Goal: Find specific fact: Find specific fact

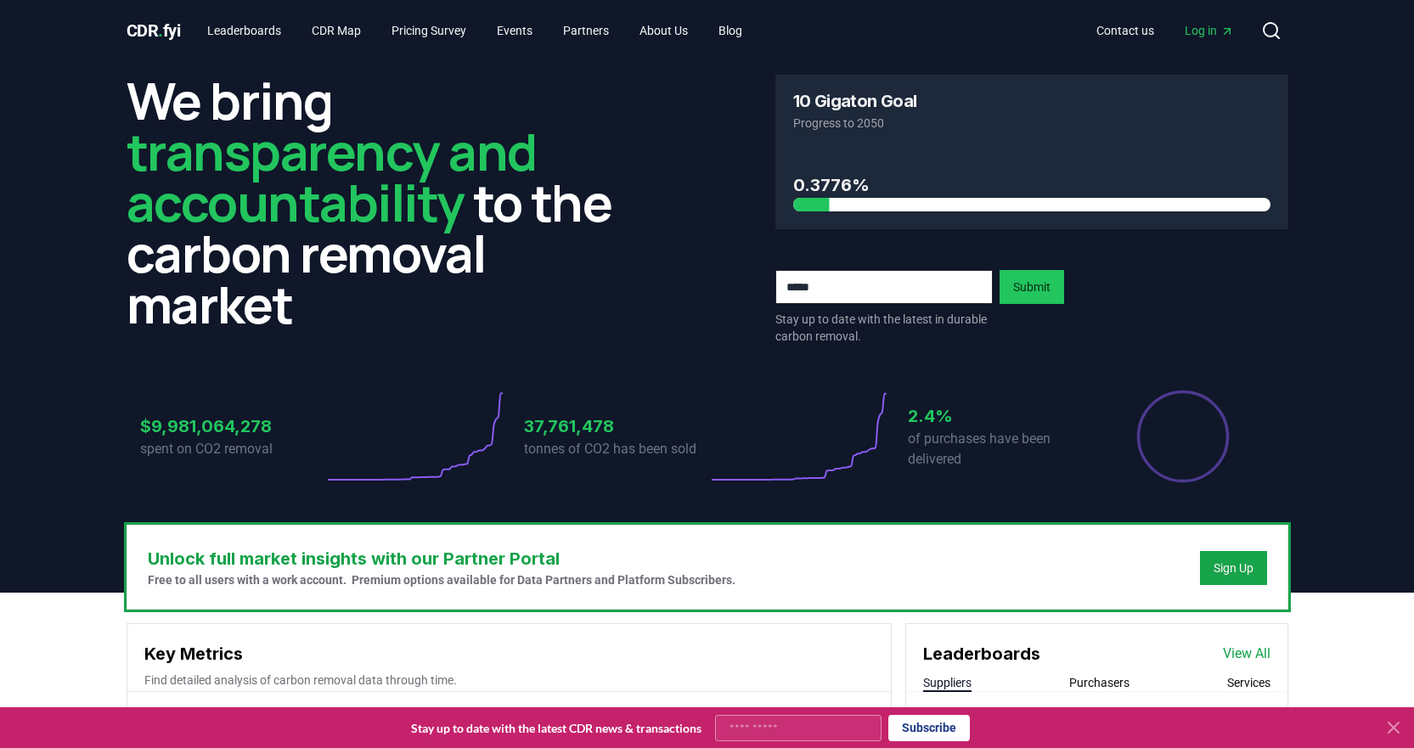
click at [1201, 37] on span "Log in" at bounding box center [1209, 30] width 49 height 17
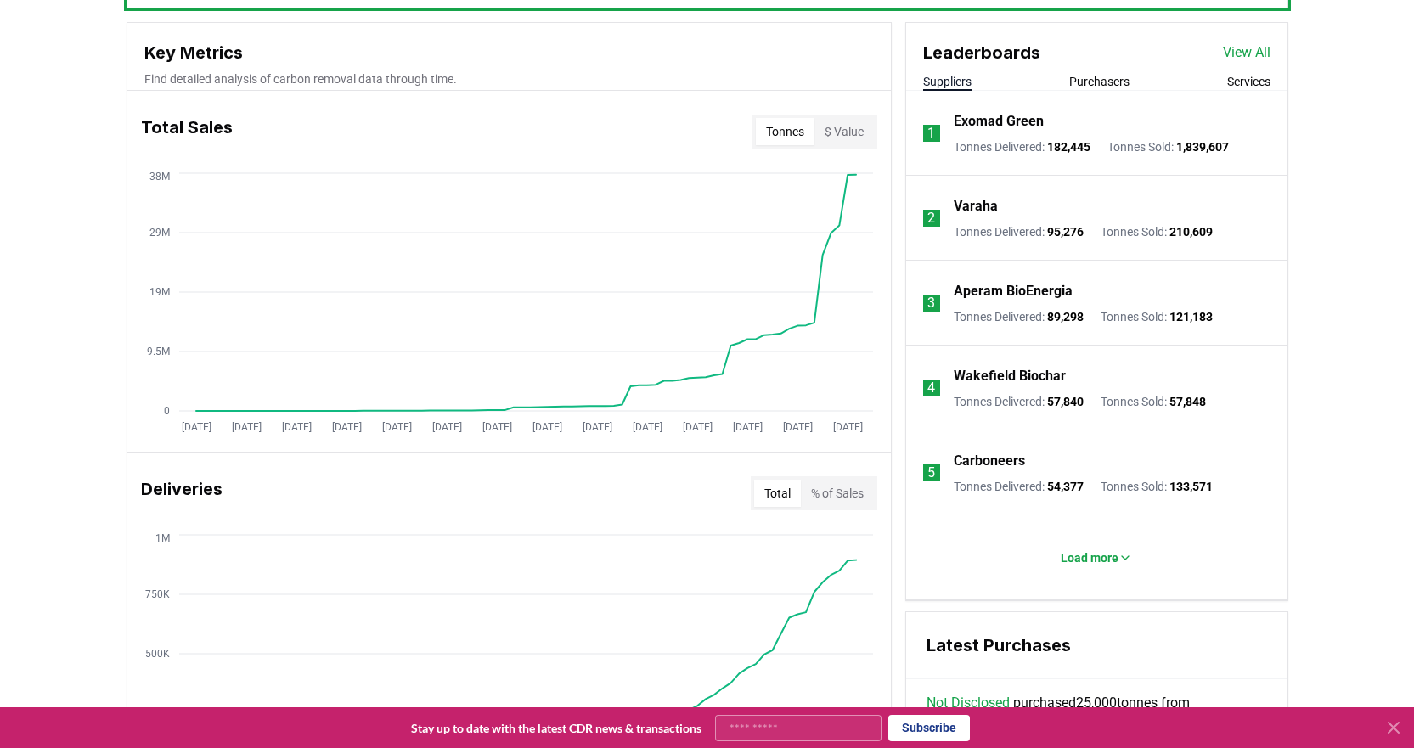
scroll to position [602, 0]
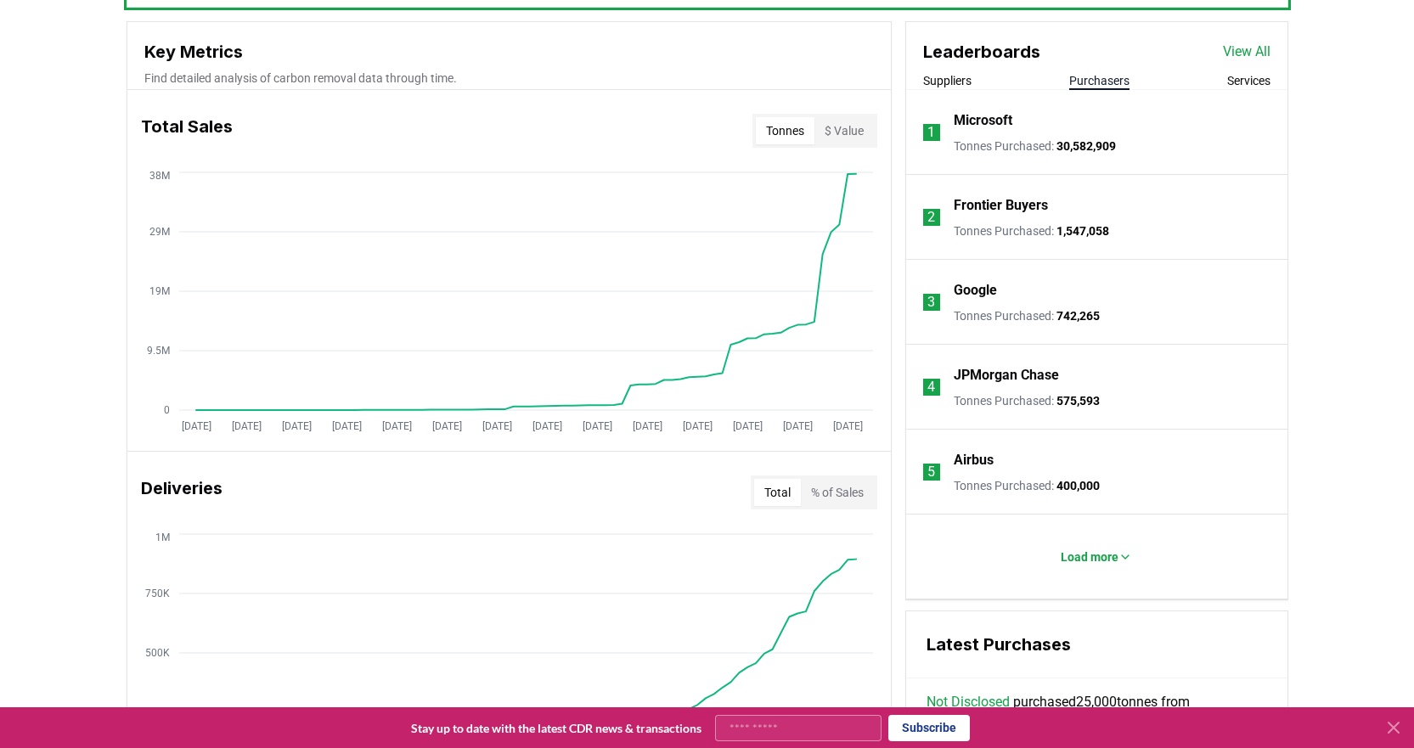
click at [1096, 82] on button "Purchasers" at bounding box center [1100, 80] width 60 height 17
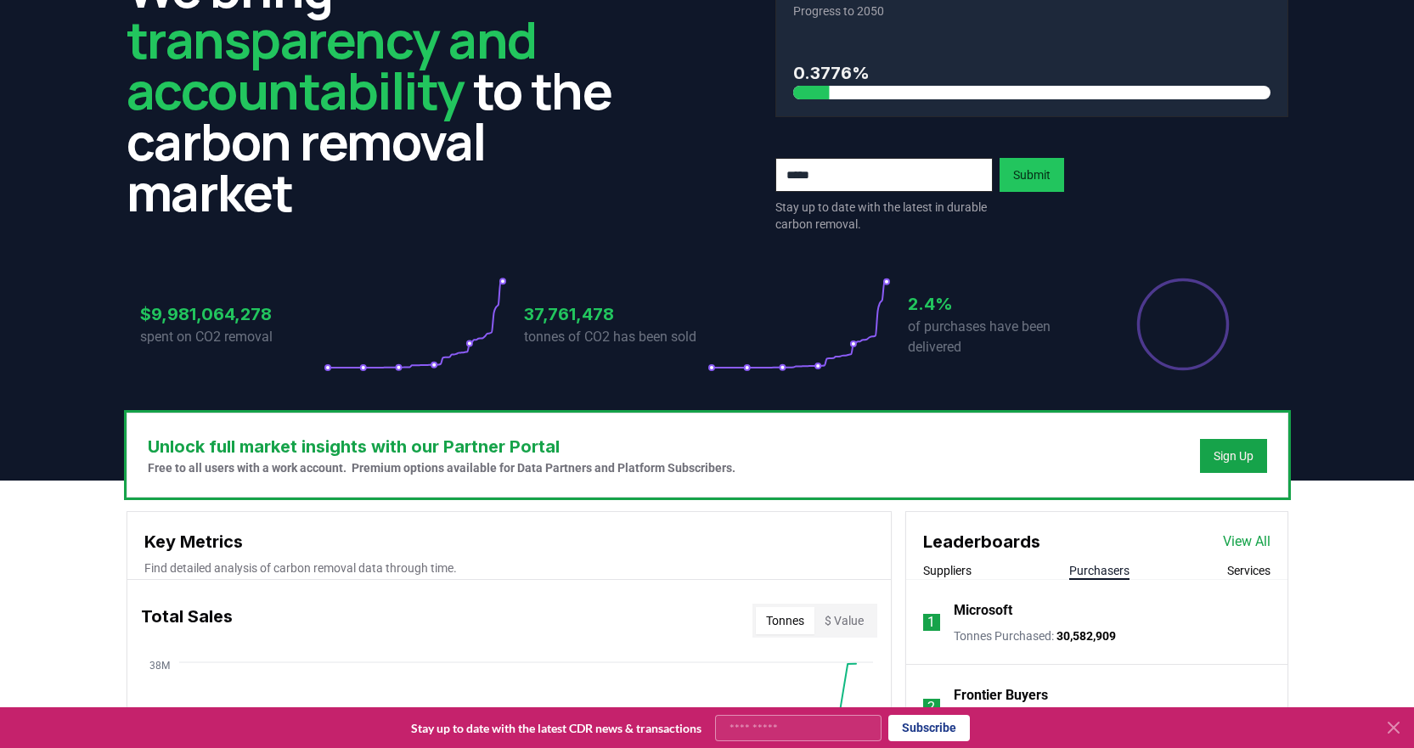
scroll to position [113, 0]
click at [559, 310] on h3 "37,761,478" at bounding box center [615, 313] width 183 height 25
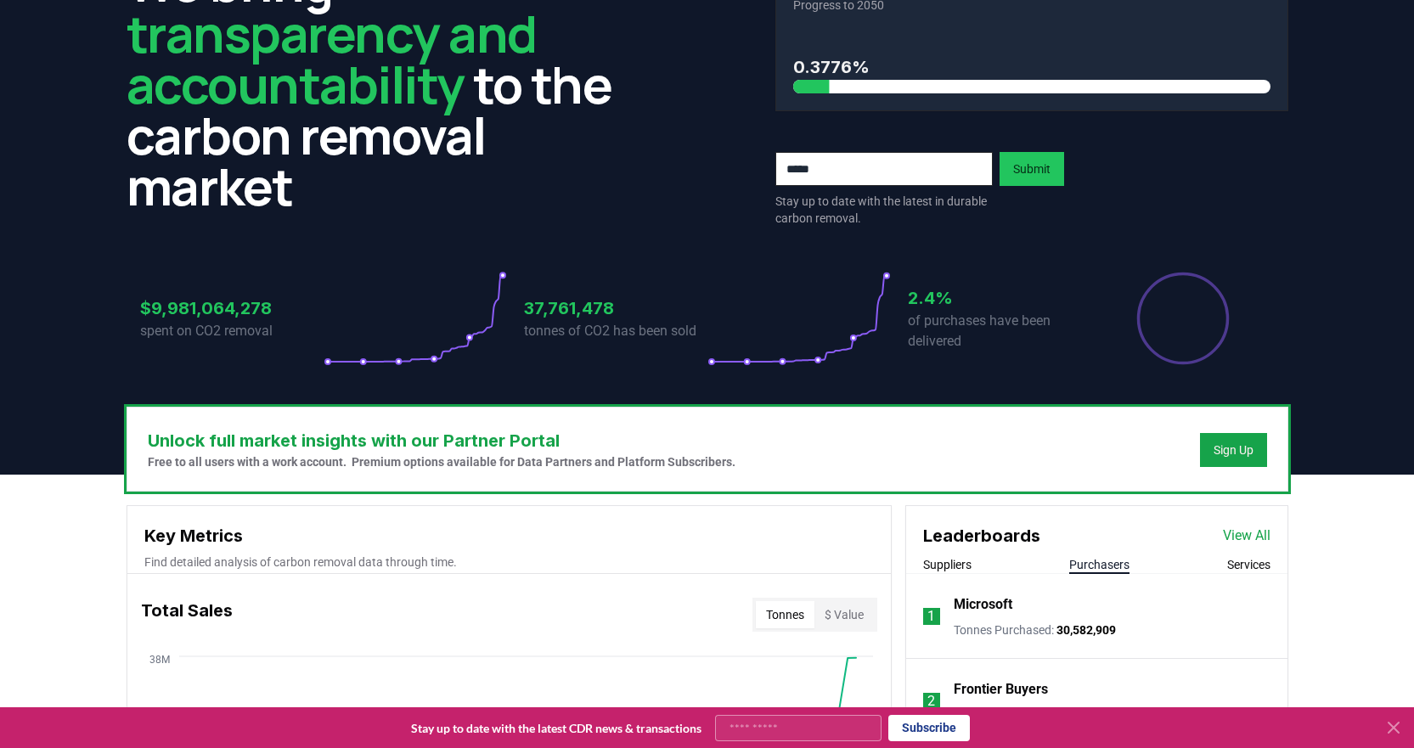
scroll to position [0, 0]
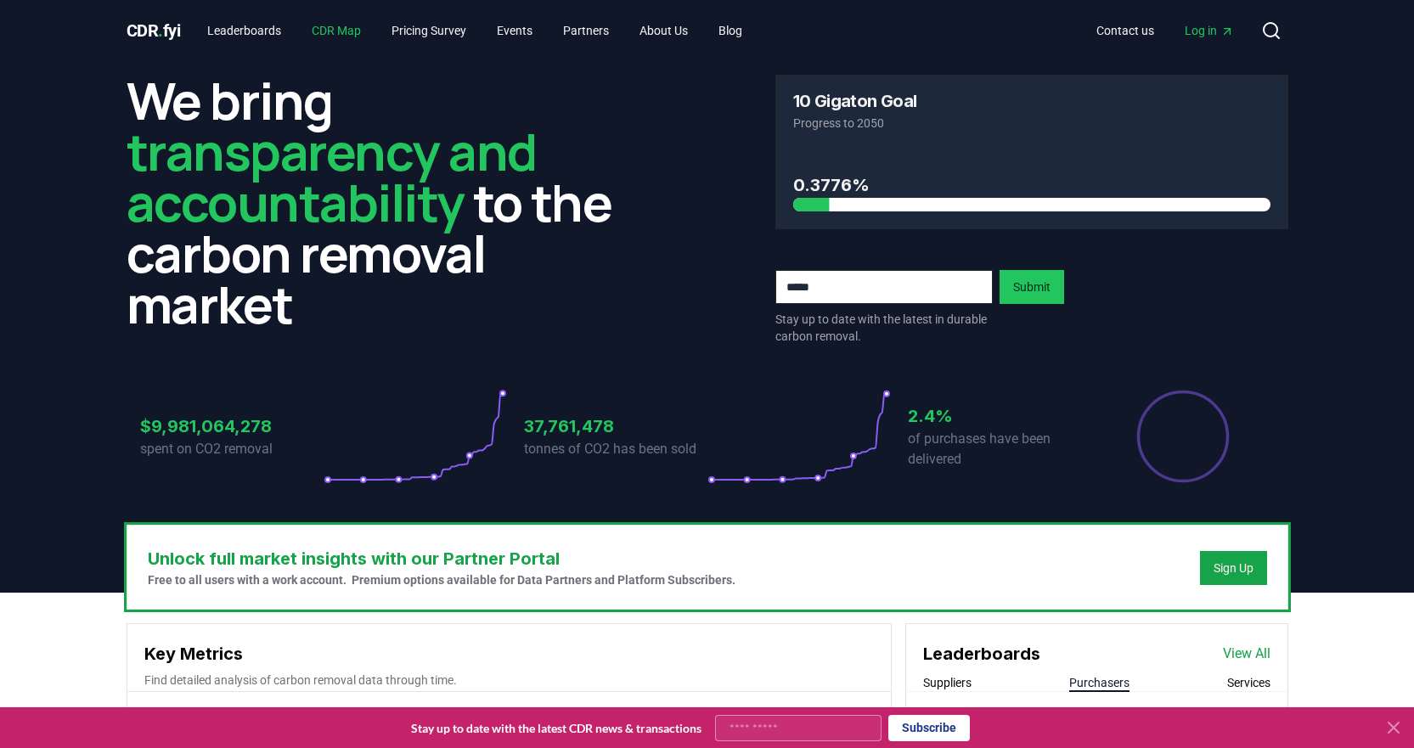
click at [345, 31] on link "CDR Map" at bounding box center [336, 30] width 76 height 31
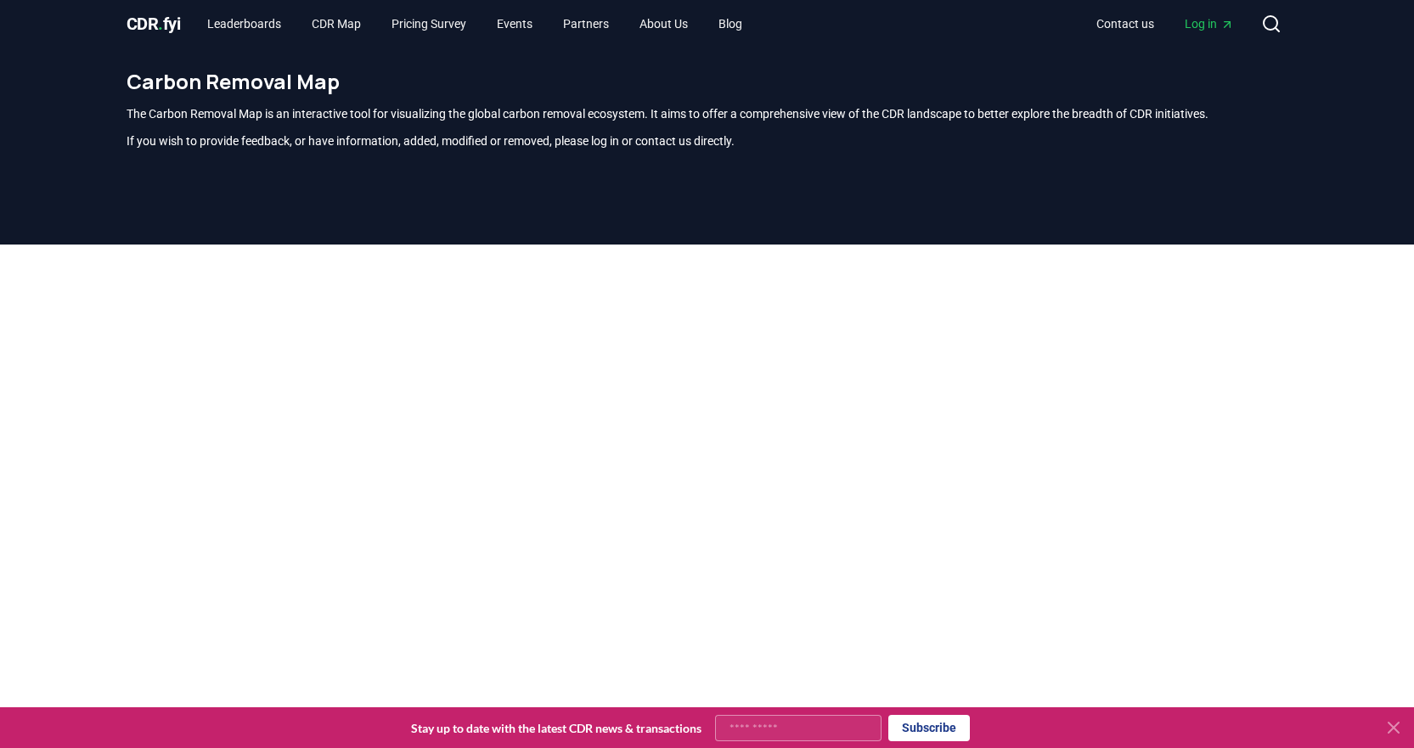
scroll to position [6, 0]
click at [274, 25] on link "Leaderboards" at bounding box center [244, 24] width 101 height 31
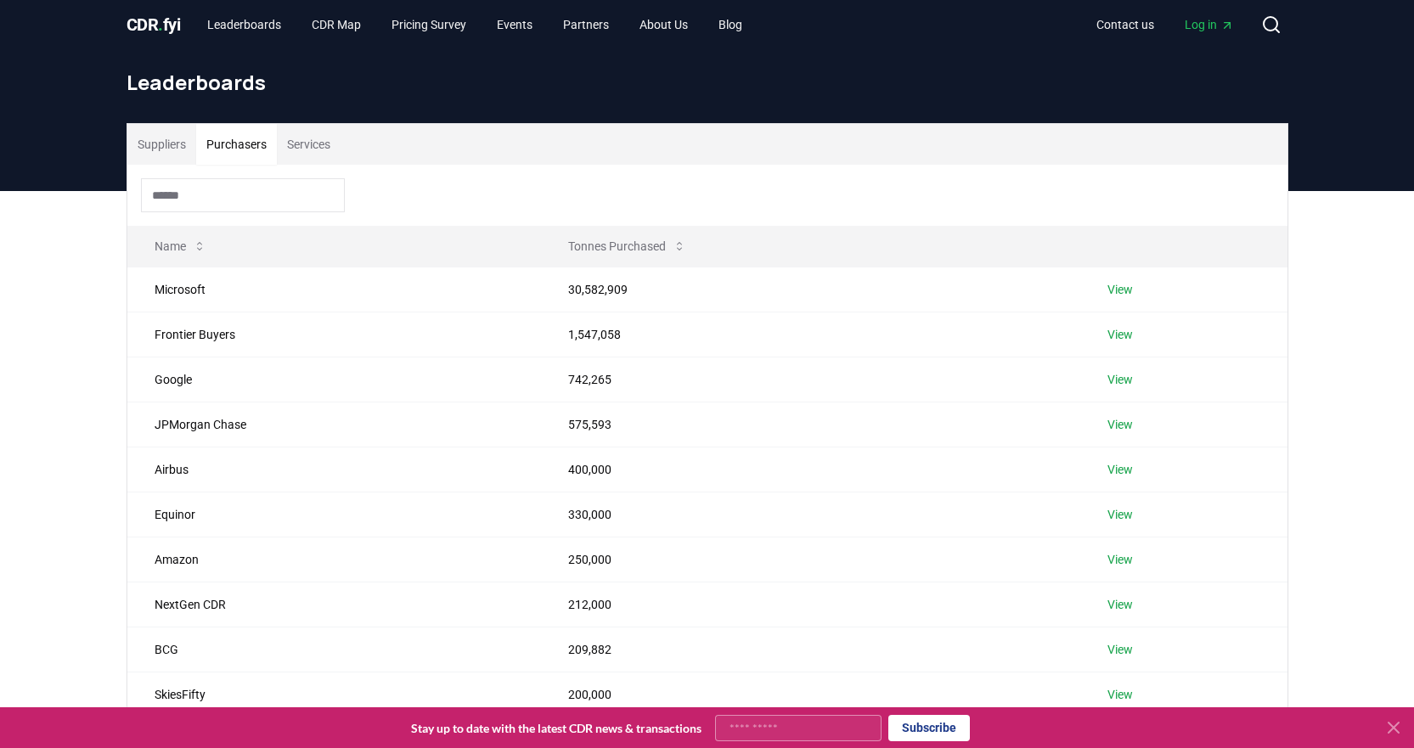
click at [242, 143] on button "Purchasers" at bounding box center [236, 144] width 81 height 41
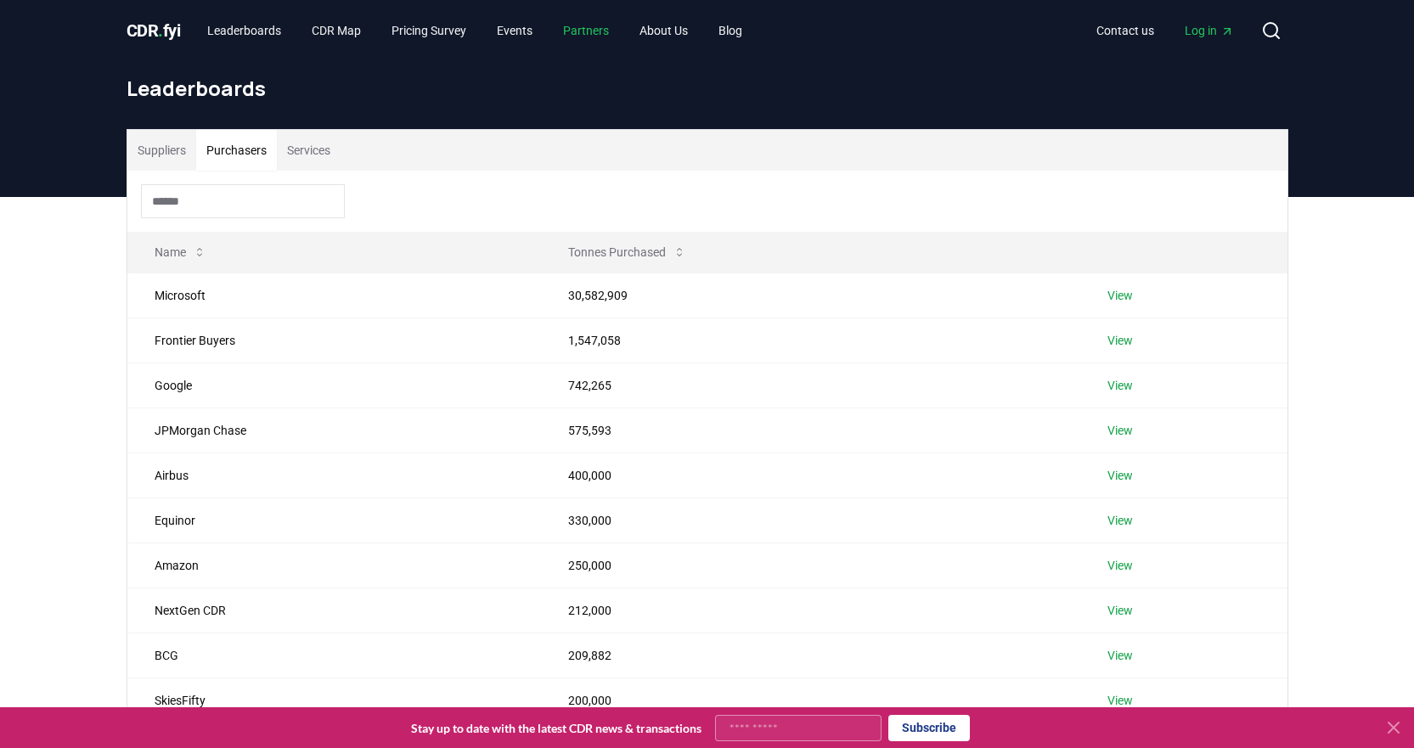
click at [623, 42] on link "Partners" at bounding box center [586, 30] width 73 height 31
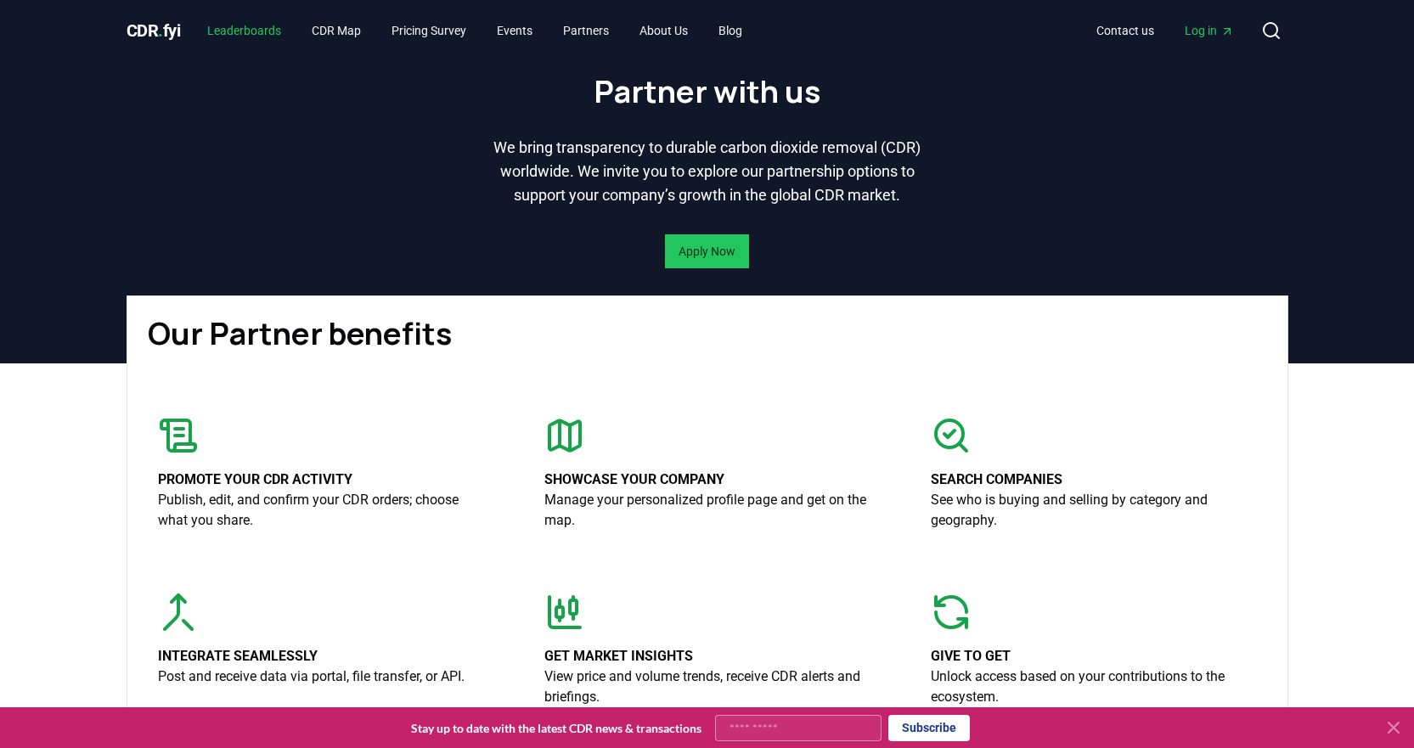
click at [258, 32] on link "Leaderboards" at bounding box center [244, 30] width 101 height 31
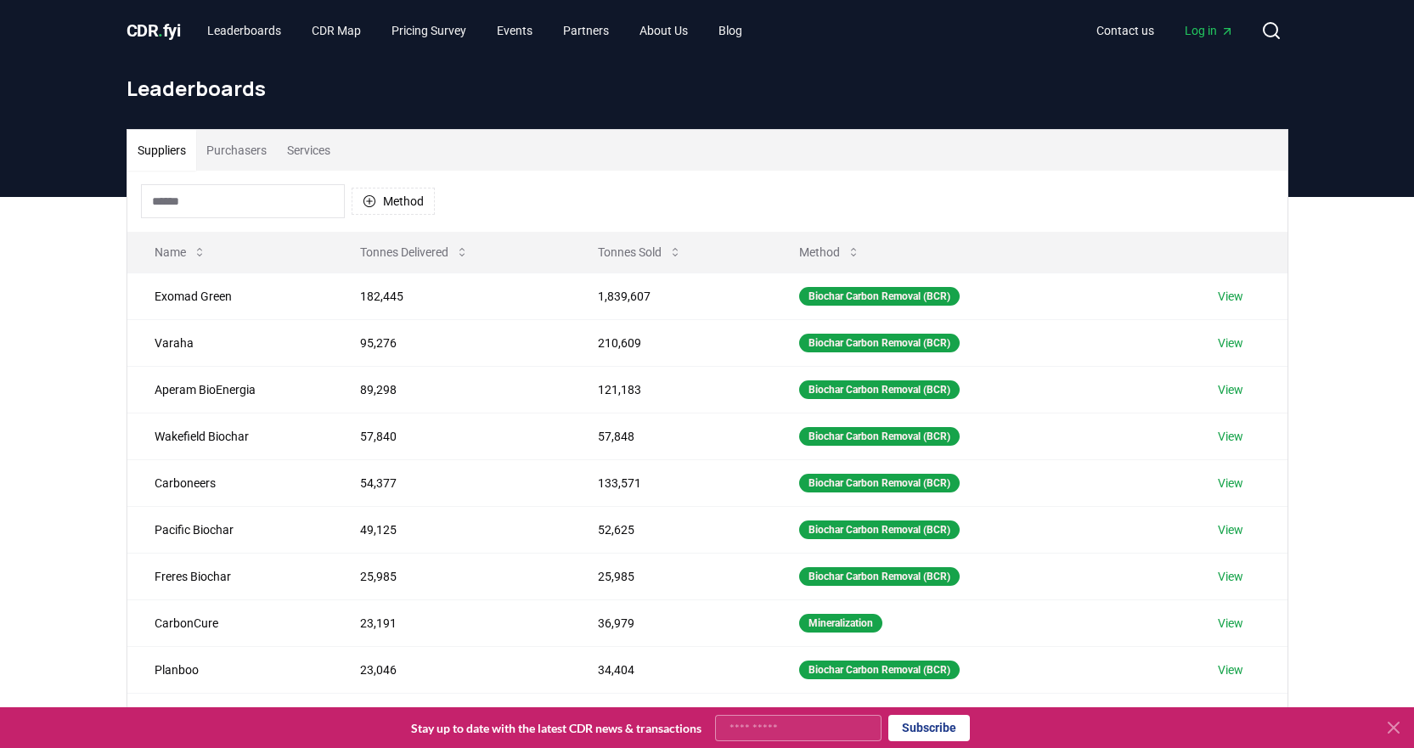
click at [241, 145] on button "Purchasers" at bounding box center [236, 150] width 81 height 41
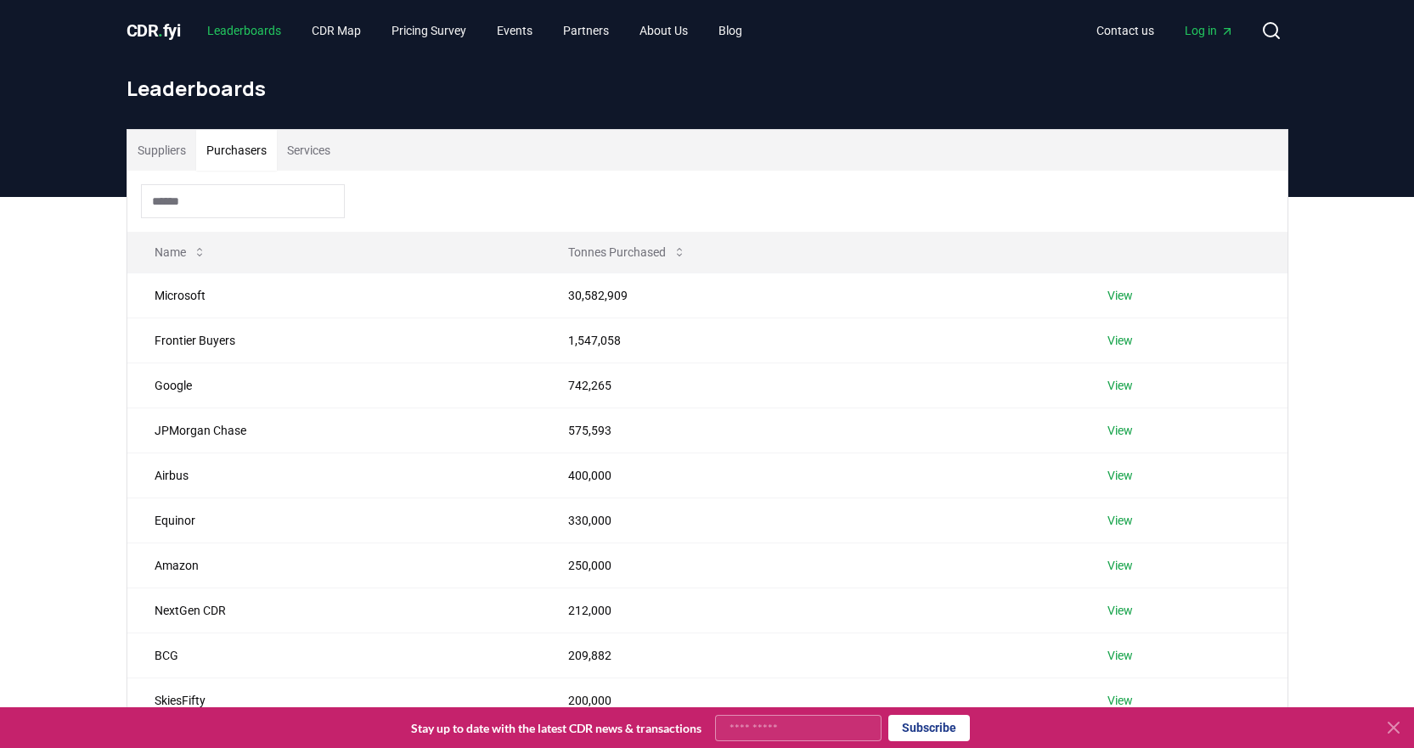
click at [240, 31] on link "Leaderboards" at bounding box center [244, 30] width 101 height 31
click at [247, 22] on link "Leaderboards" at bounding box center [244, 30] width 101 height 31
click at [147, 27] on span "CDR . fyi" at bounding box center [154, 30] width 54 height 20
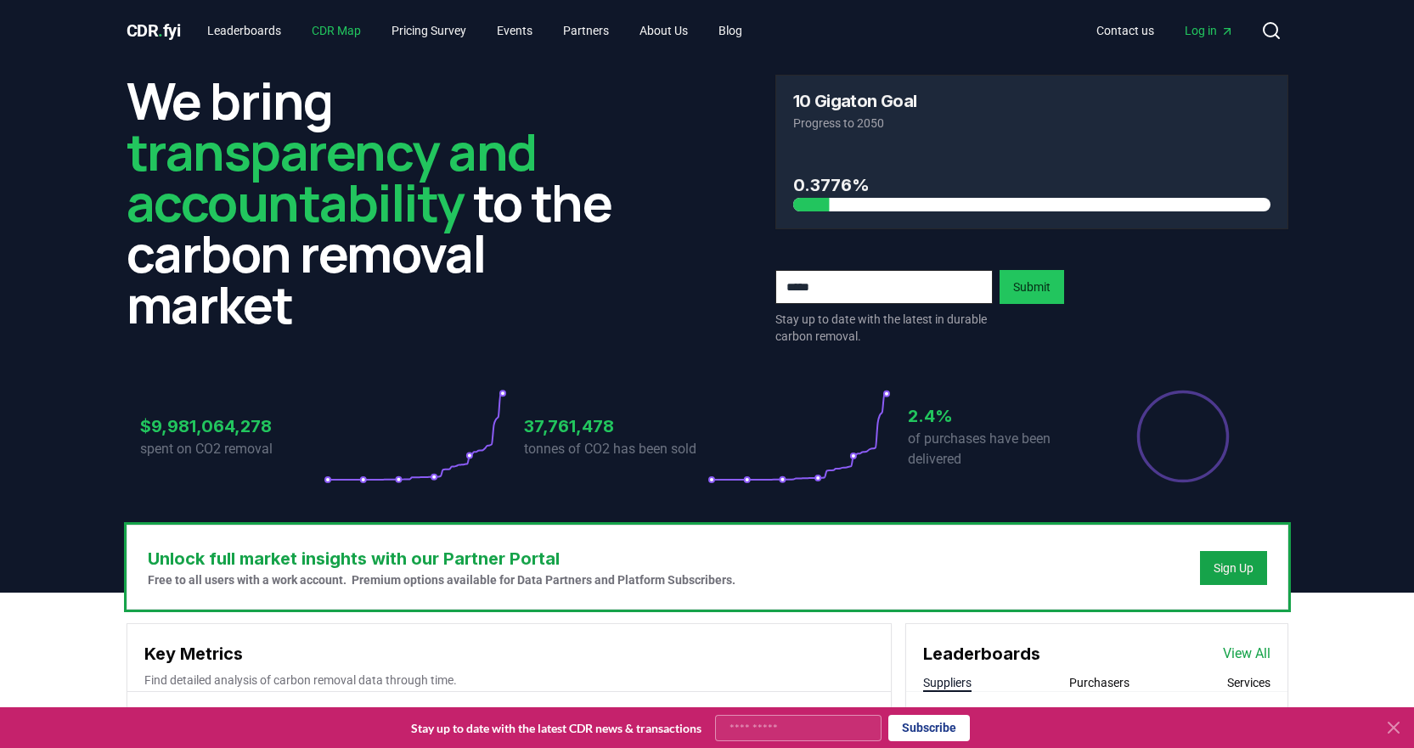
click at [325, 31] on link "CDR Map" at bounding box center [336, 30] width 76 height 31
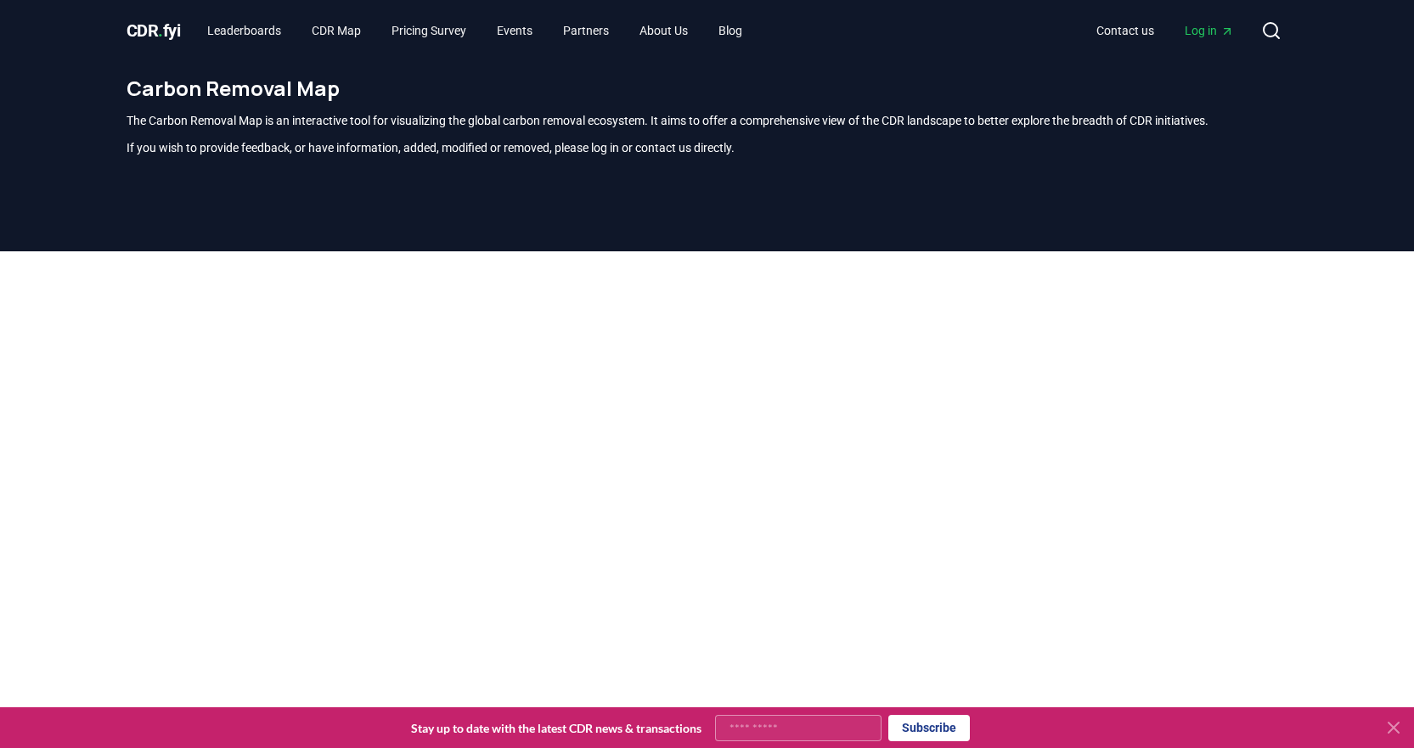
click at [1229, 20] on link "Log in" at bounding box center [1209, 30] width 76 height 31
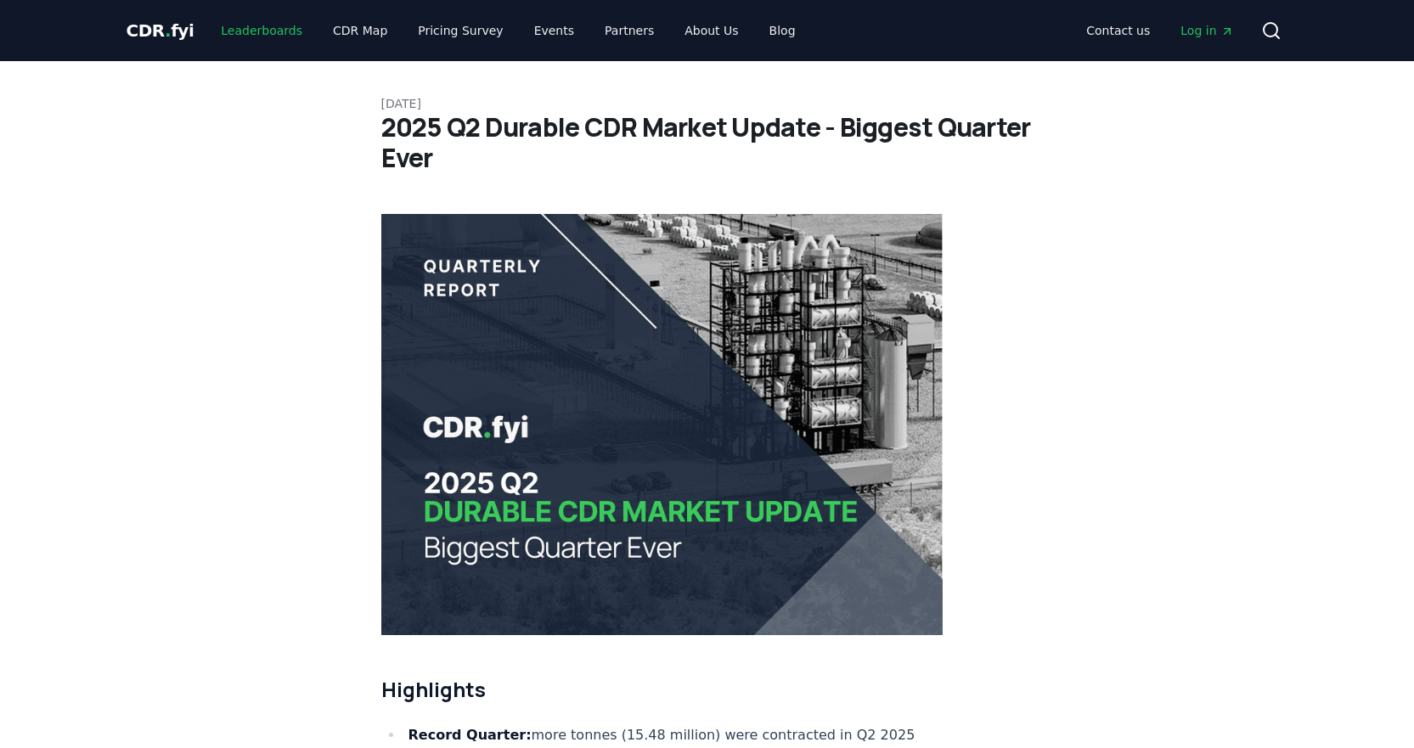
click at [234, 31] on link "Leaderboards" at bounding box center [261, 30] width 109 height 31
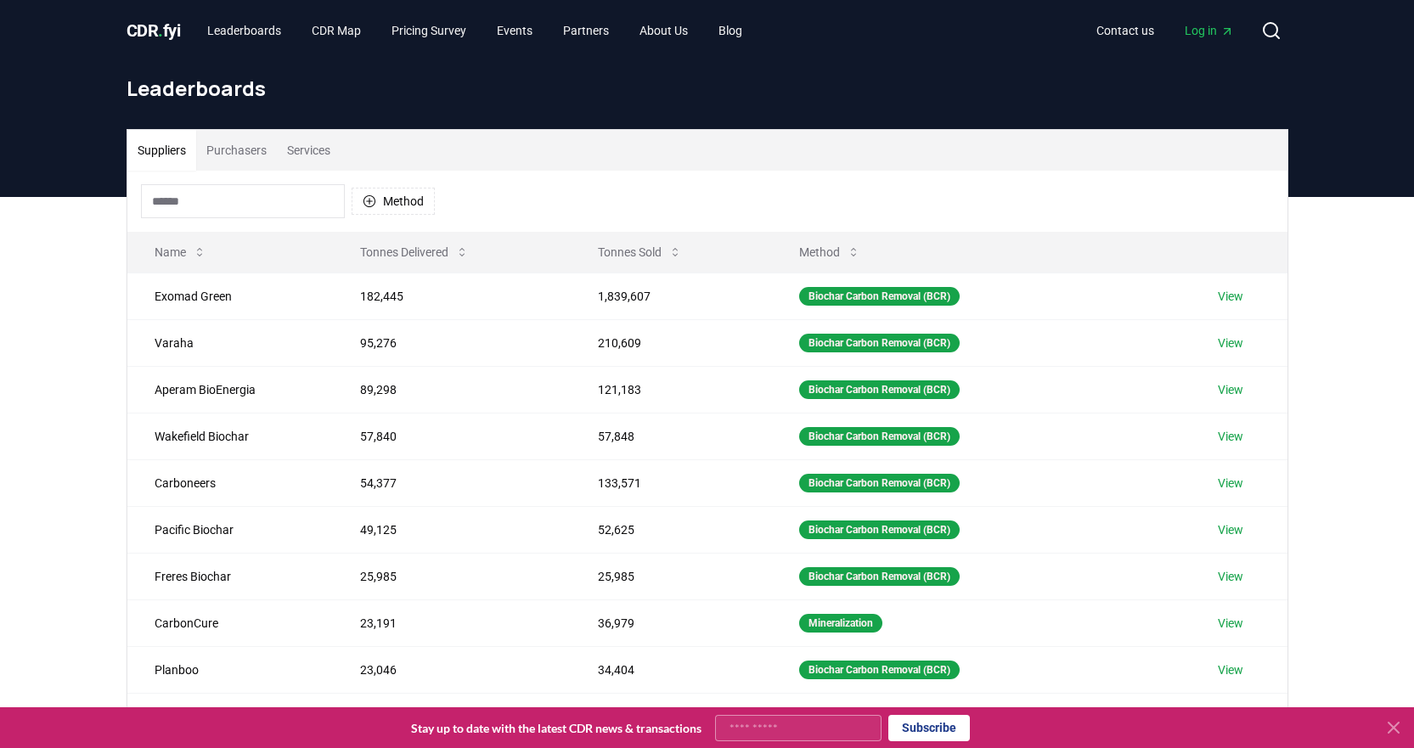
click at [177, 34] on span "CDR . fyi" at bounding box center [154, 30] width 54 height 20
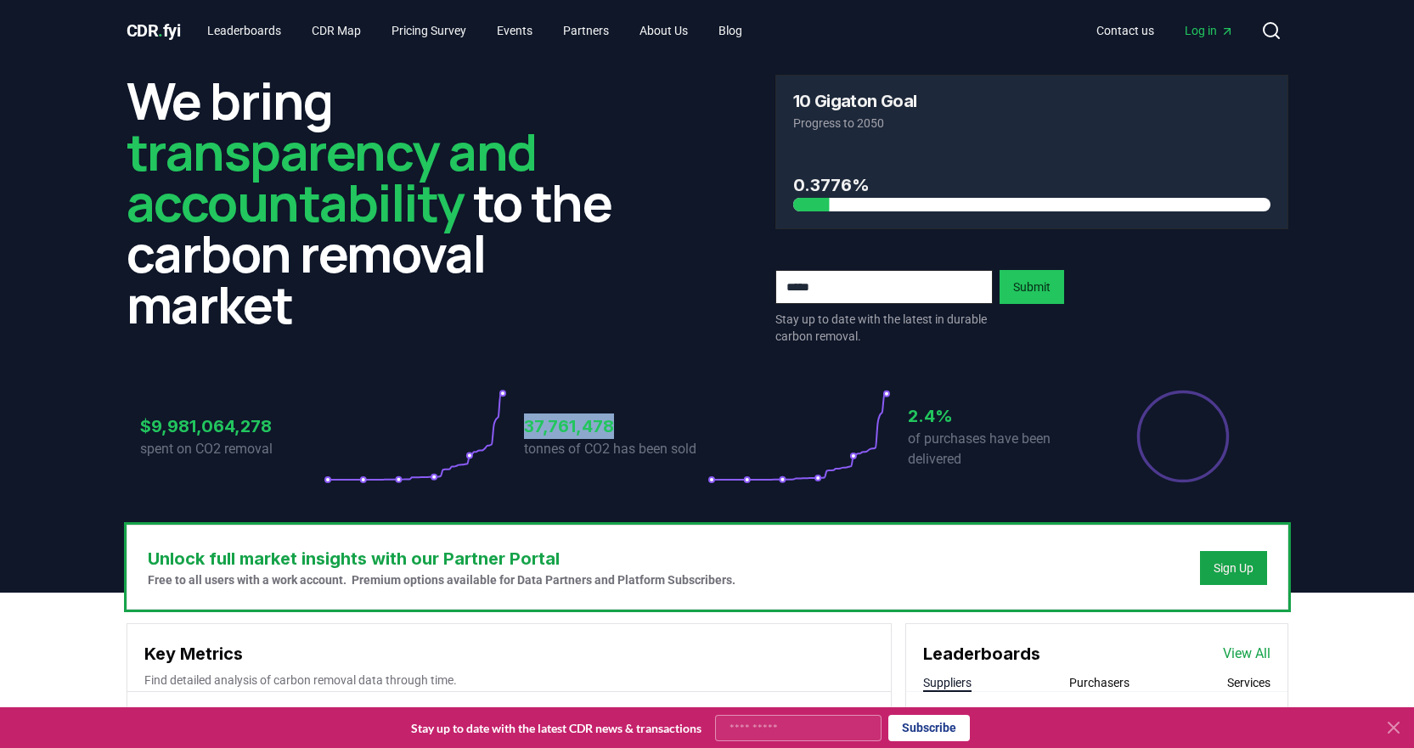
drag, startPoint x: 527, startPoint y: 430, endPoint x: 626, endPoint y: 422, distance: 99.7
click at [626, 422] on h3 "37,761,478" at bounding box center [615, 426] width 183 height 25
copy h3 "37,761,478"
drag, startPoint x: 591, startPoint y: 427, endPoint x: 635, endPoint y: 437, distance: 45.2
click at [635, 437] on h3 "37,761,478" at bounding box center [615, 426] width 183 height 25
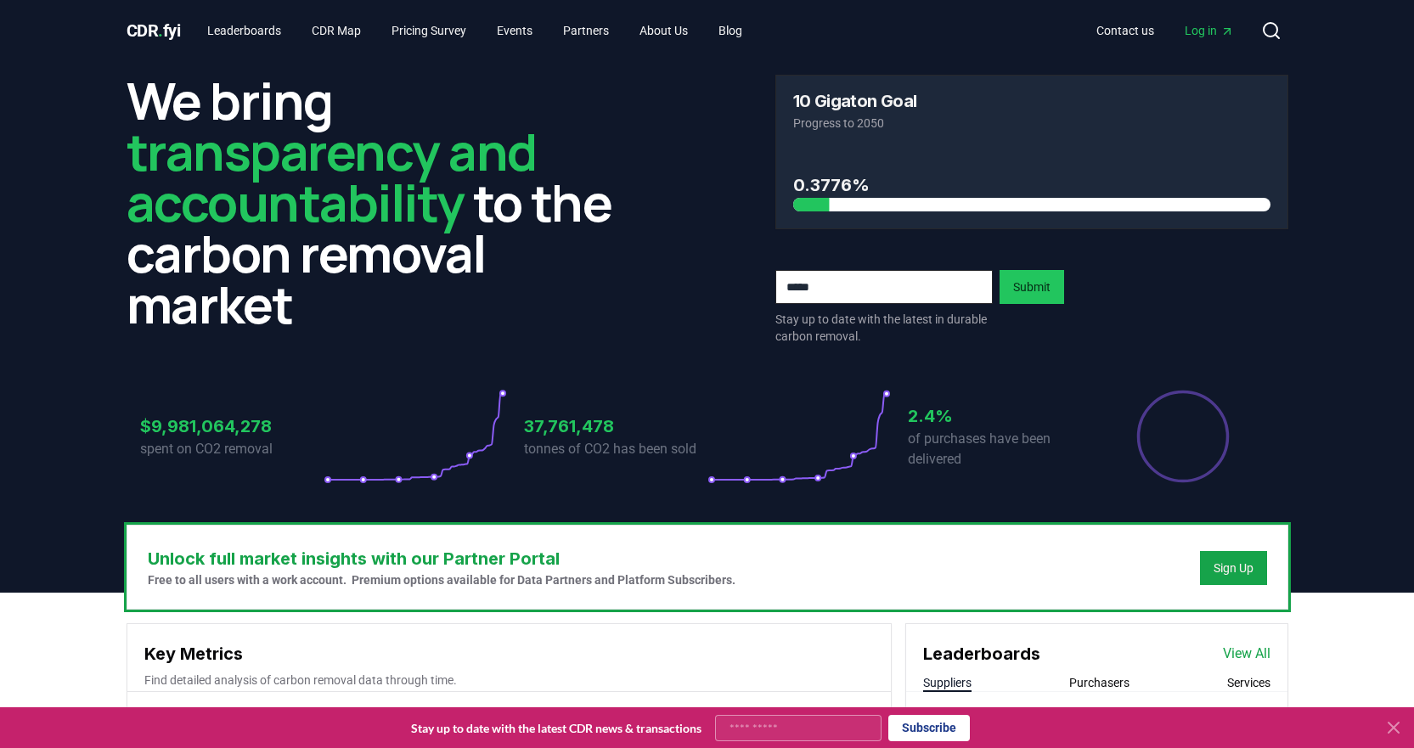
click at [585, 429] on h3 "37,761,478" at bounding box center [615, 426] width 183 height 25
copy h3 "37,761,478"
